Goal: Check status: Check status

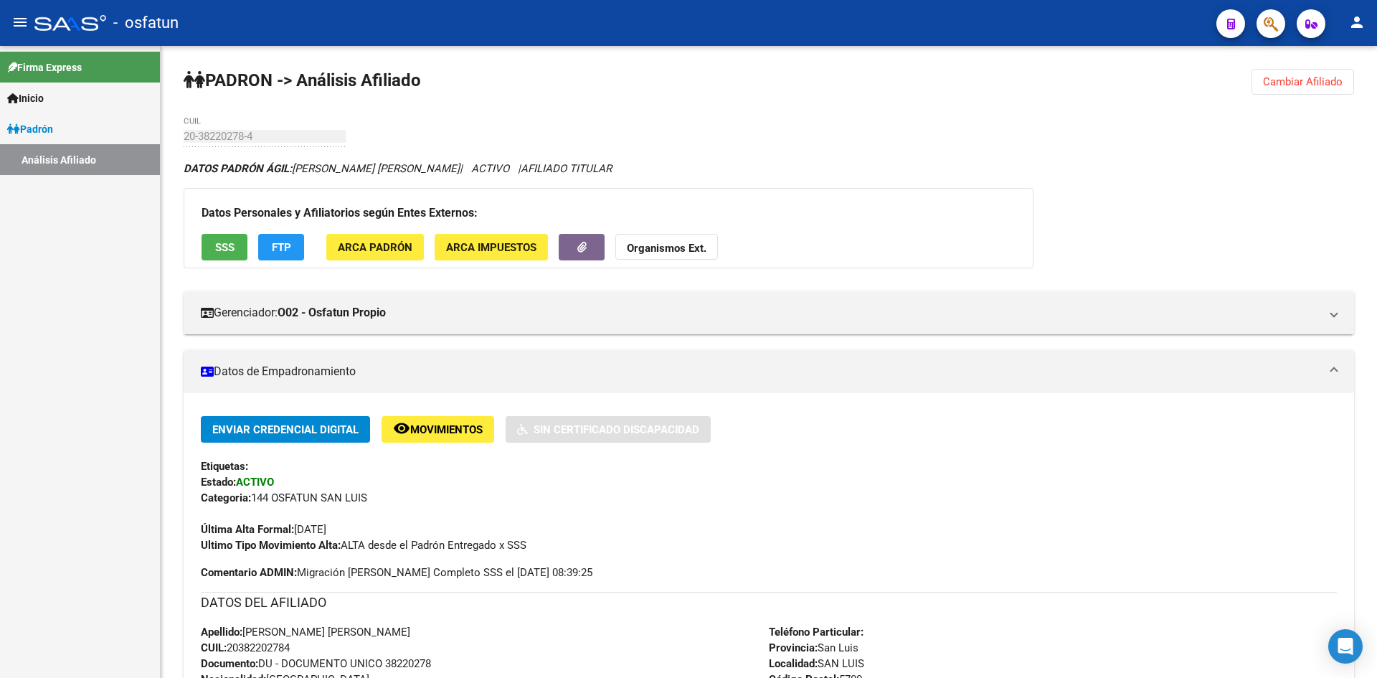
scroll to position [717, 0]
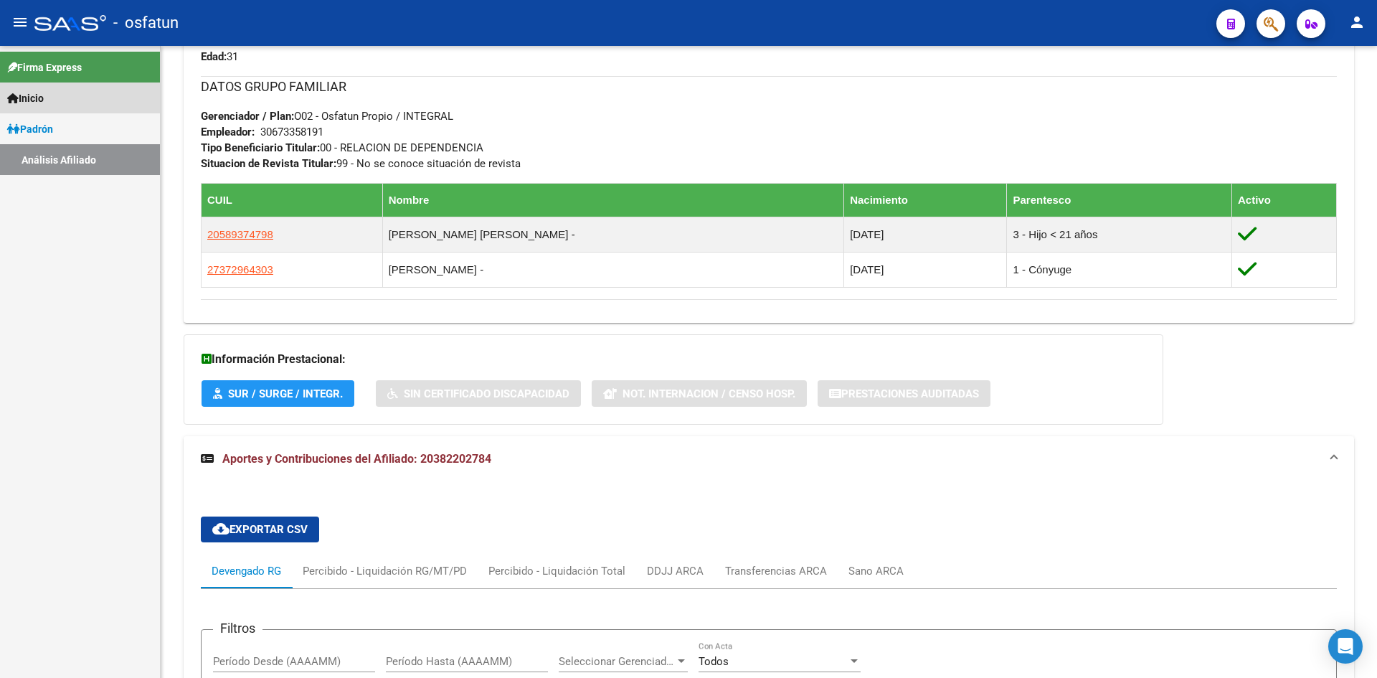
click at [76, 107] on link "Inicio" at bounding box center [80, 97] width 160 height 31
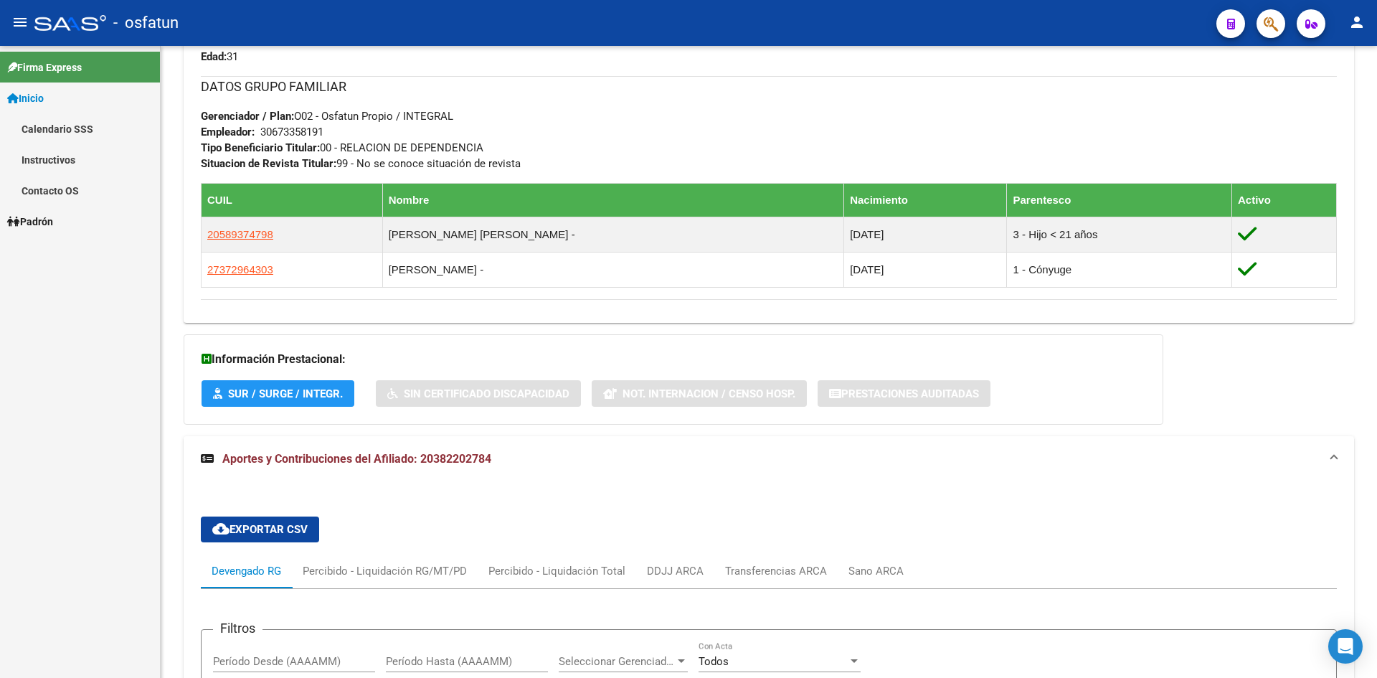
click at [80, 129] on link "Calendario SSS" at bounding box center [80, 128] width 160 height 31
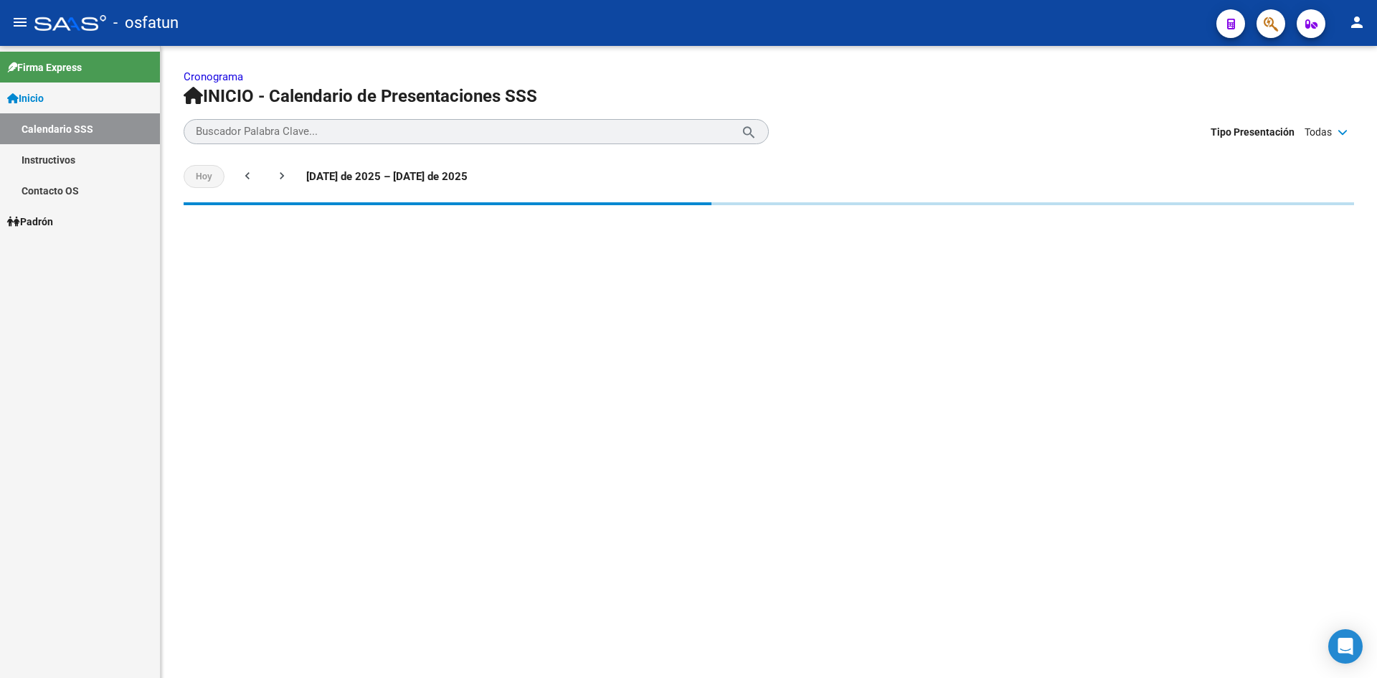
click at [72, 219] on link "Padrón" at bounding box center [80, 221] width 160 height 31
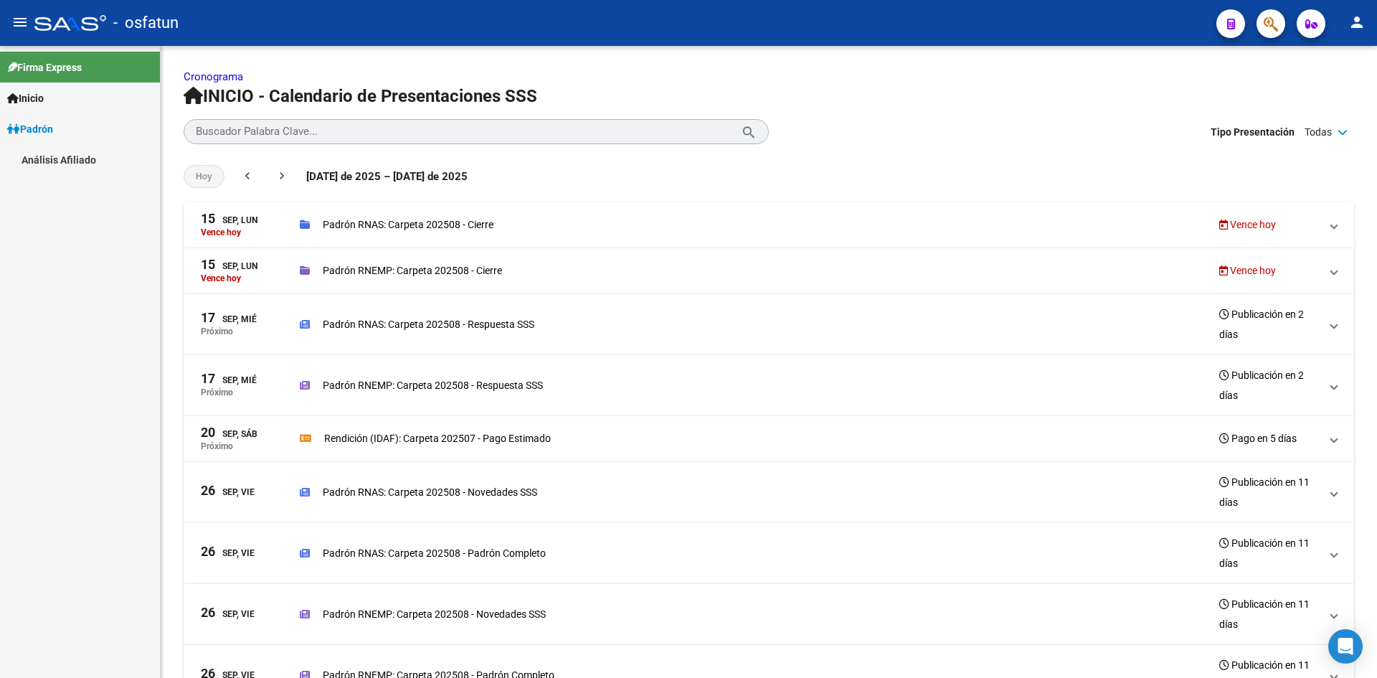
click at [77, 164] on link "Análisis Afiliado" at bounding box center [80, 159] width 160 height 31
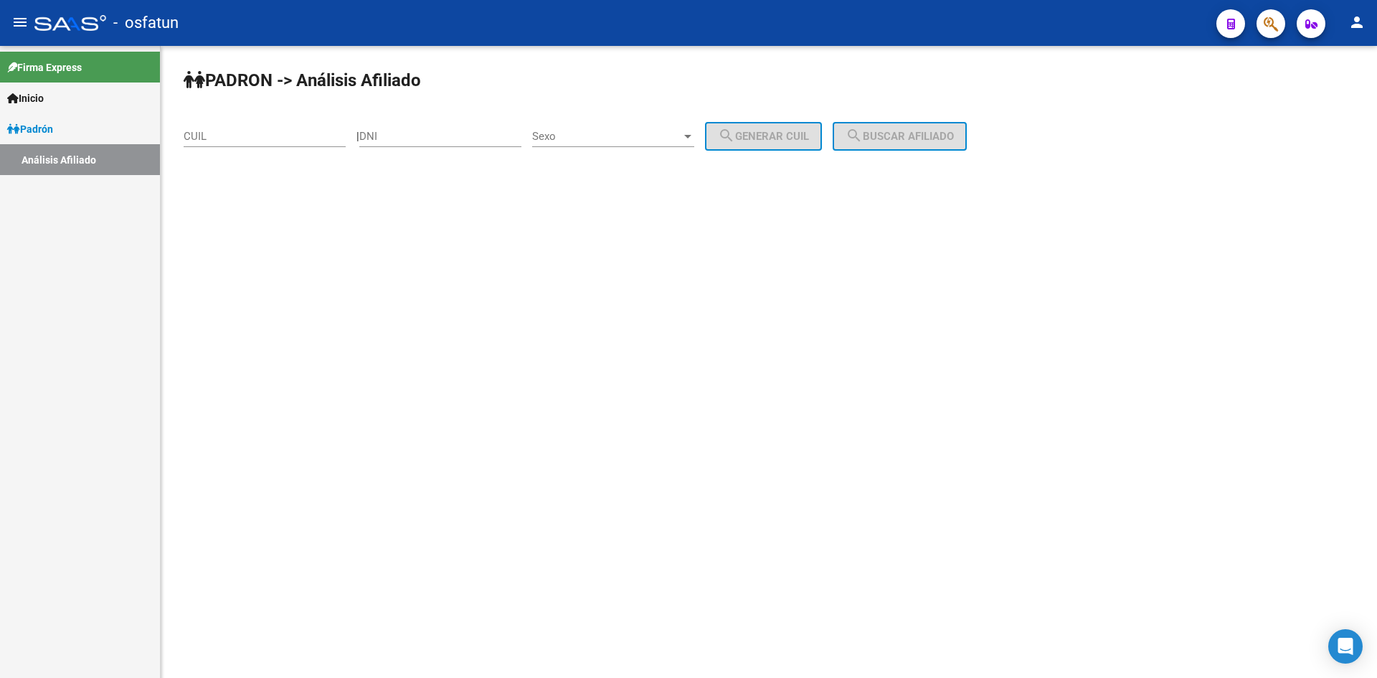
click at [250, 129] on div "CUIL" at bounding box center [265, 131] width 162 height 31
drag, startPoint x: 250, startPoint y: 128, endPoint x: 209, endPoint y: 133, distance: 41.1
click at [209, 133] on input "CUIL" at bounding box center [265, 136] width 162 height 13
paste input "20-21874146-1"
drag, startPoint x: 247, startPoint y: 133, endPoint x: 199, endPoint y: 136, distance: 47.4
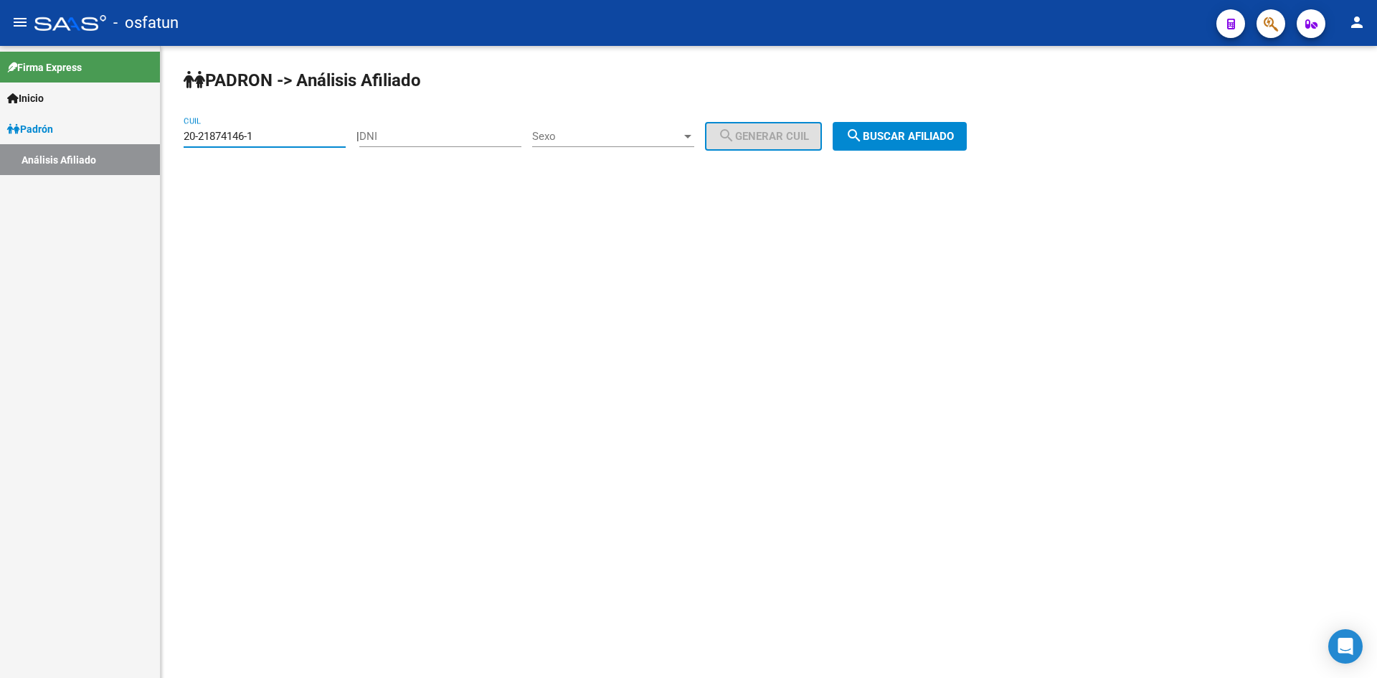
click at [199, 136] on input "20-21874146-1" at bounding box center [265, 136] width 162 height 13
type input "20-21874146-1"
click at [417, 135] on input "DNI" at bounding box center [440, 136] width 162 height 13
paste input "21874146"
type input "21874146"
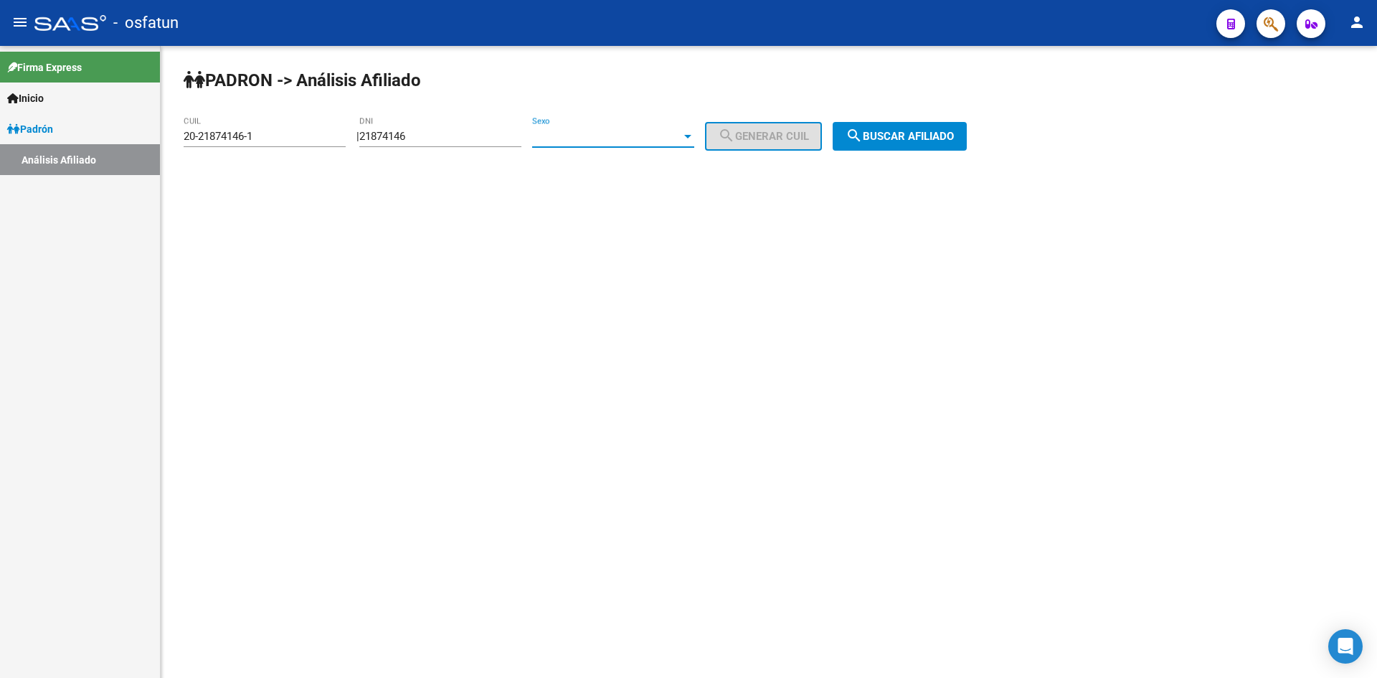
click at [589, 135] on span "Sexo" at bounding box center [606, 136] width 149 height 13
click at [583, 136] on span "Masculino" at bounding box center [629, 136] width 162 height 32
click at [896, 138] on span "search Buscar afiliado" at bounding box center [900, 136] width 108 height 13
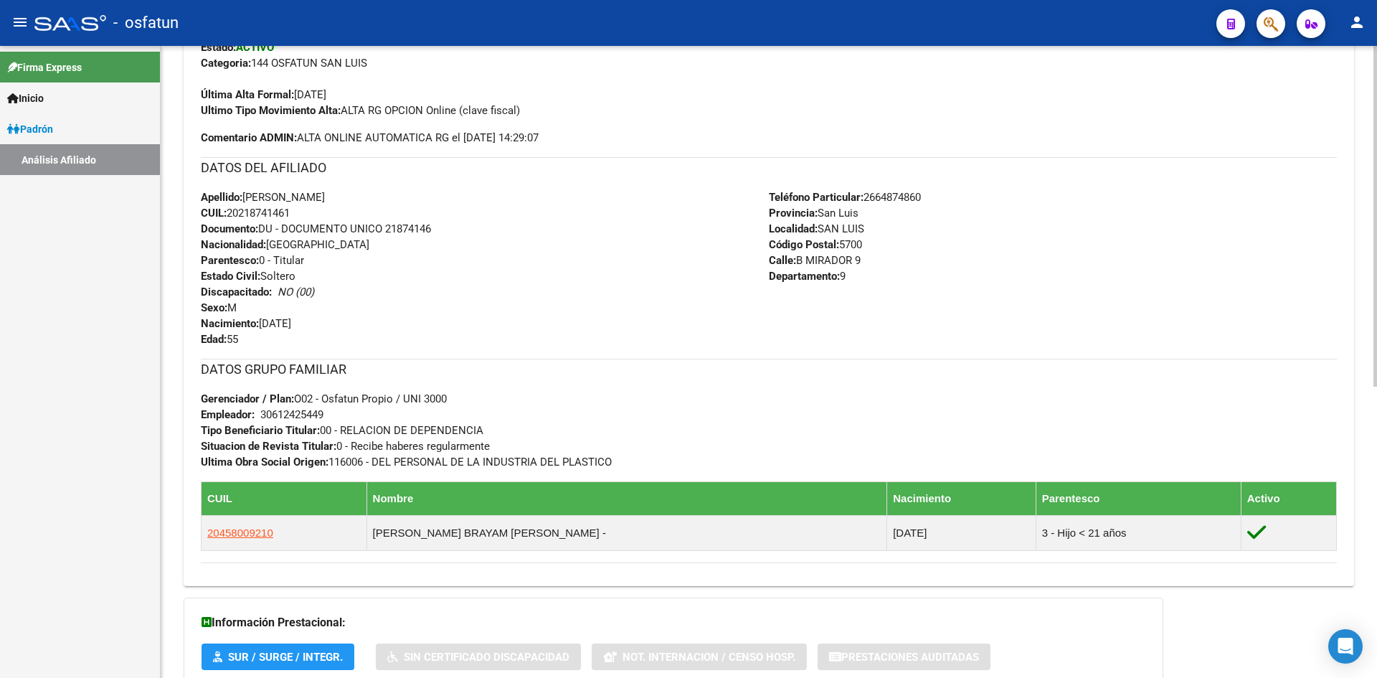
scroll to position [541, 0]
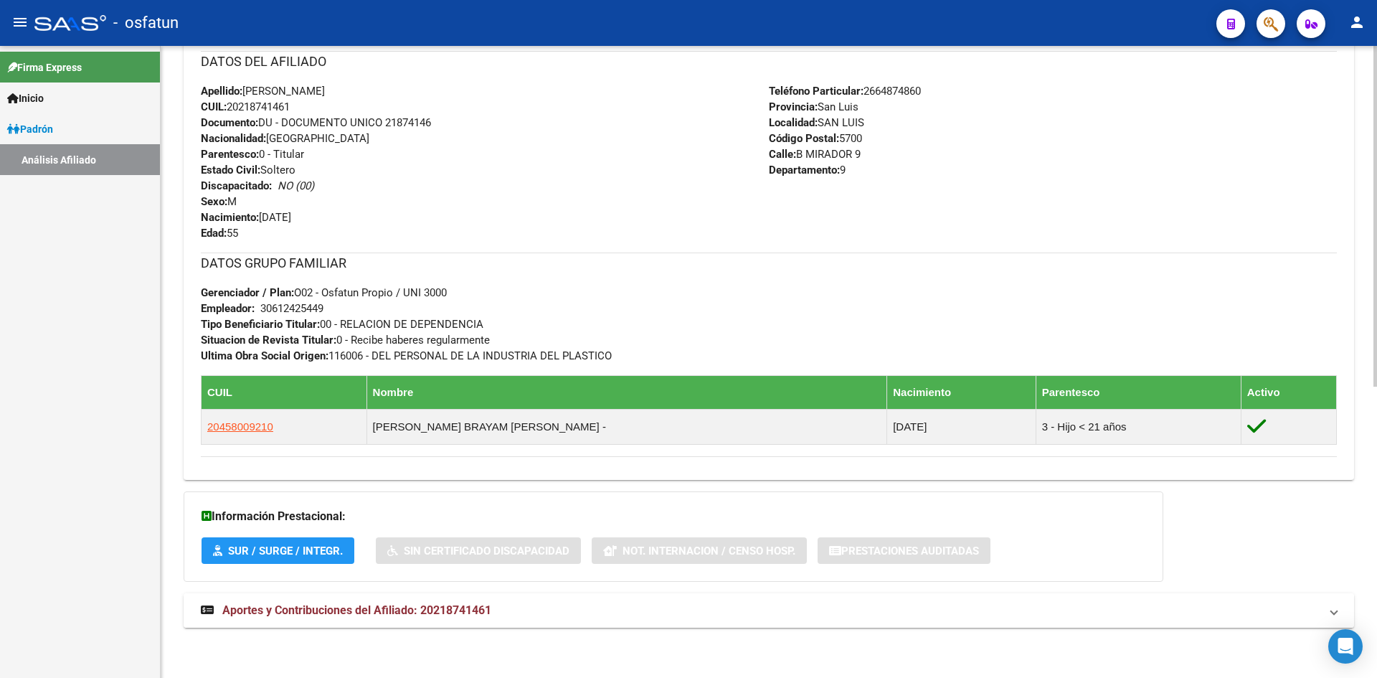
click at [449, 609] on span "Aportes y Contribuciones del Afiliado: 20218741461" at bounding box center [356, 610] width 269 height 14
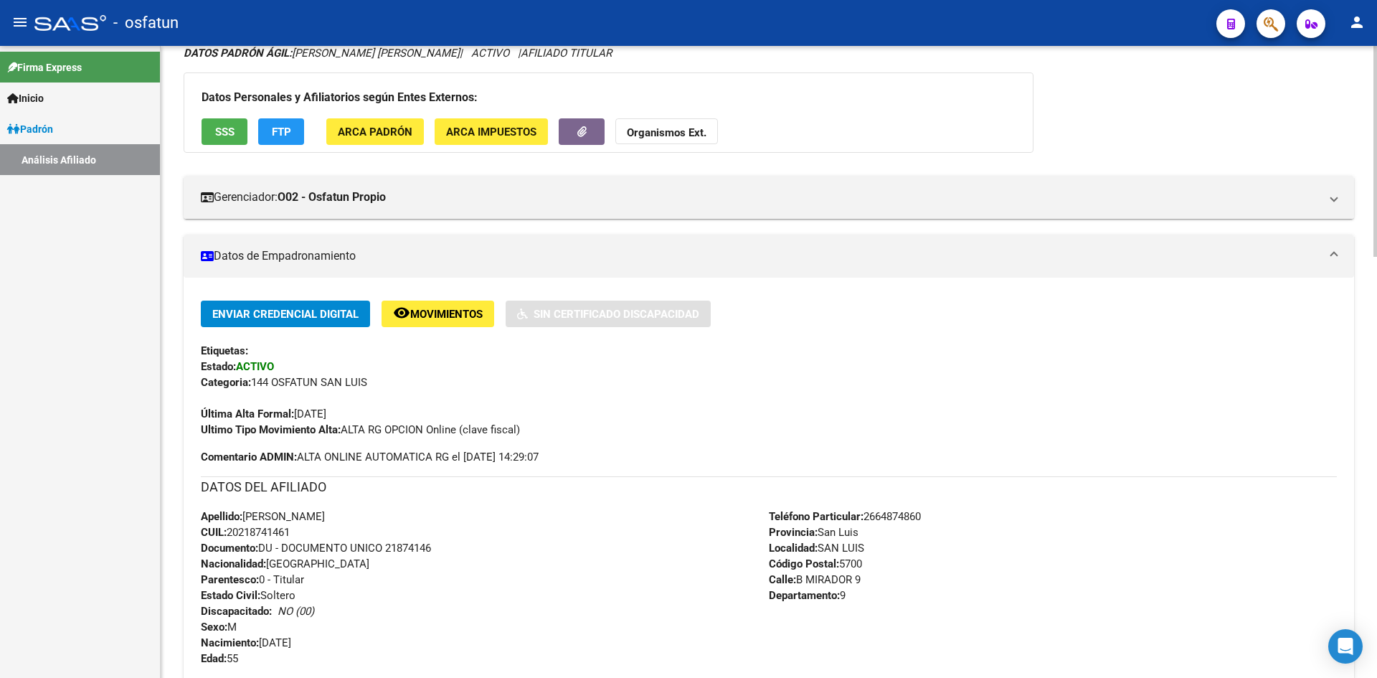
scroll to position [0, 0]
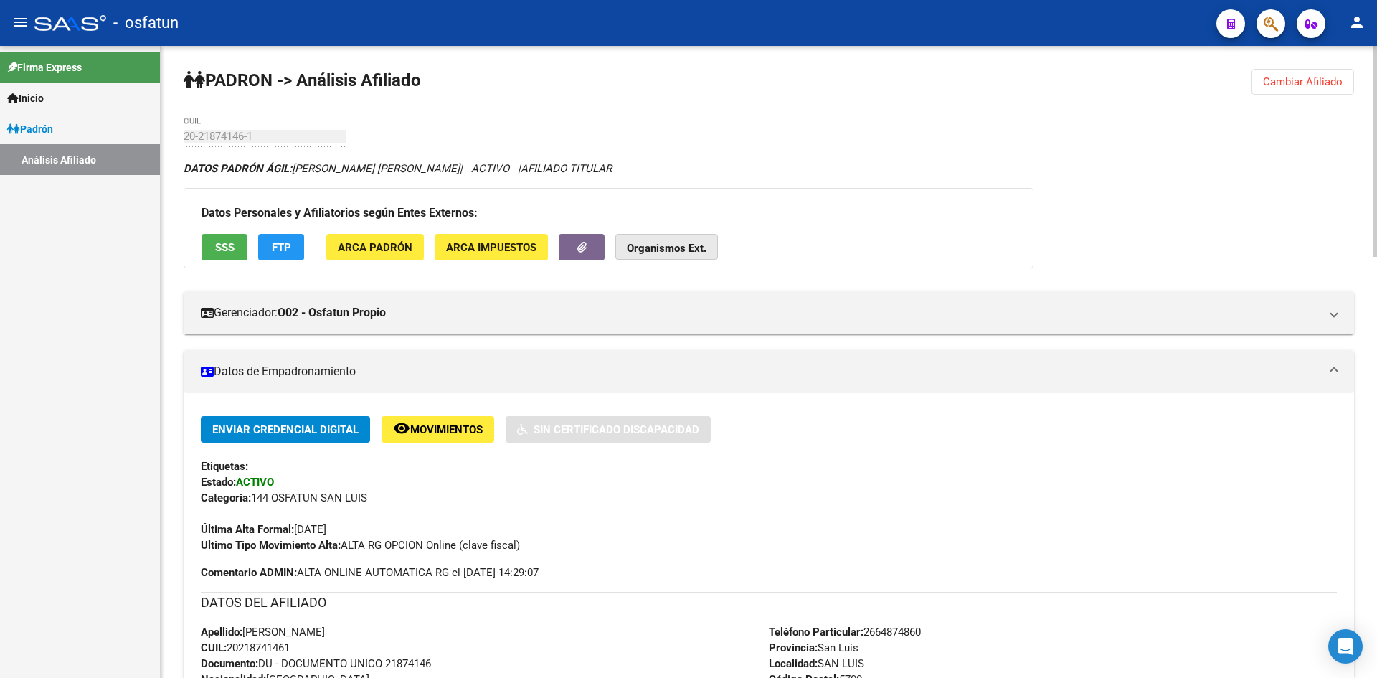
click at [668, 244] on strong "Organismos Ext." at bounding box center [667, 248] width 80 height 13
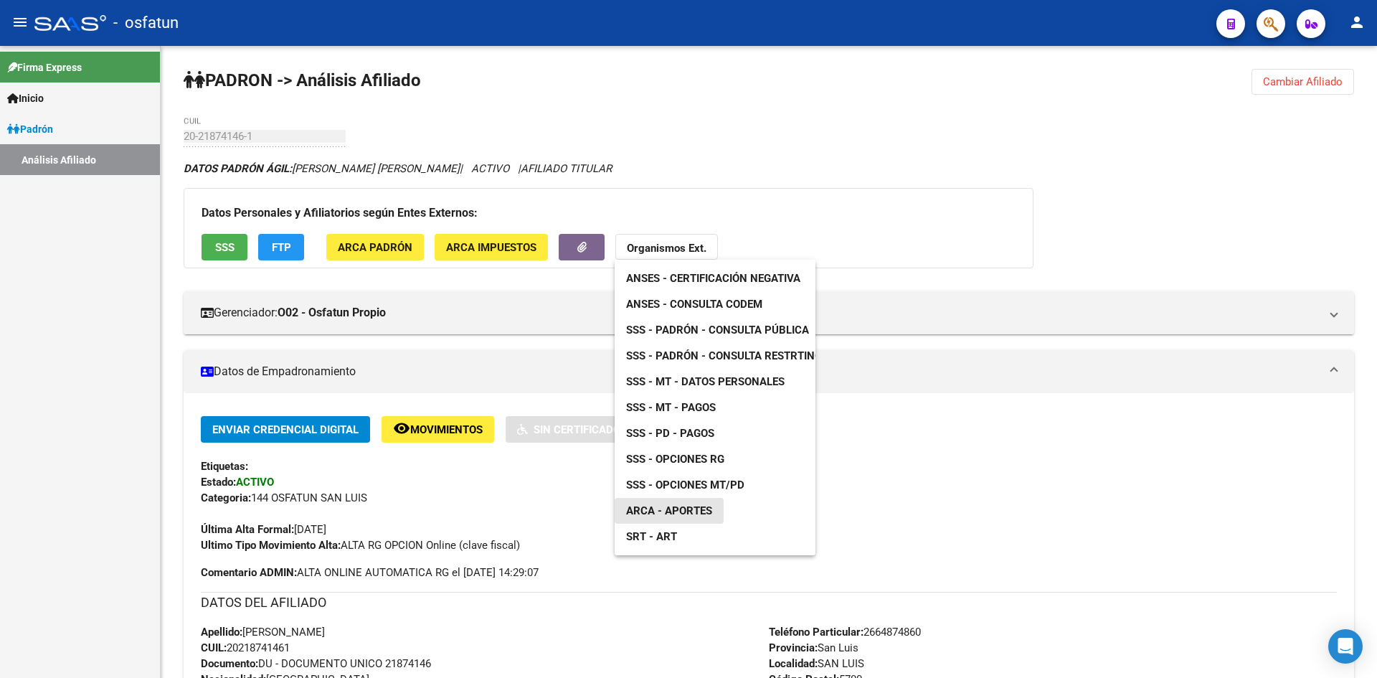
click at [707, 505] on span "ARCA - Aportes" at bounding box center [669, 510] width 86 height 13
